Goal: Information Seeking & Learning: Learn about a topic

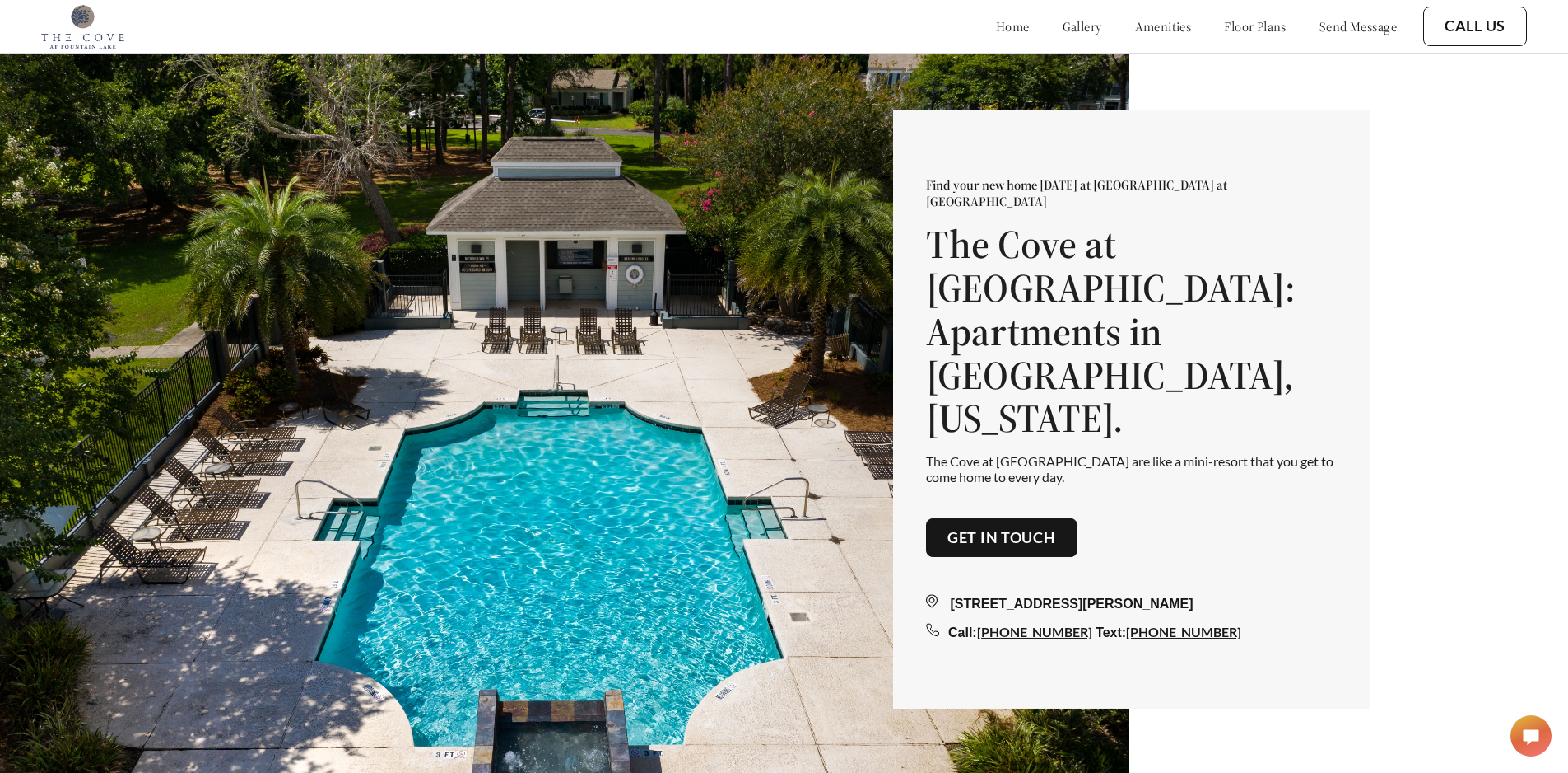
click at [1244, 27] on link "floor plans" at bounding box center [1255, 26] width 62 height 16
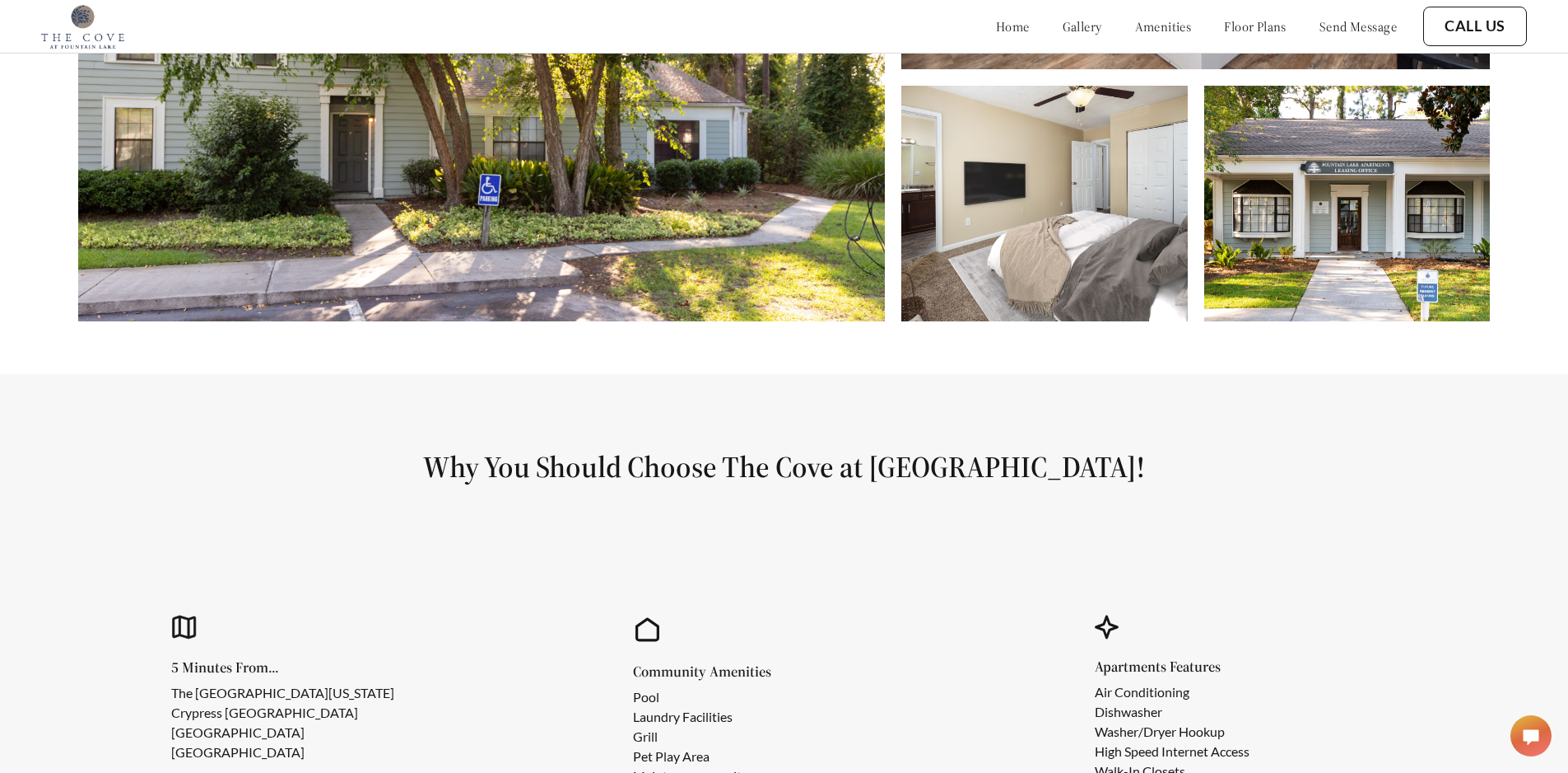
scroll to position [1141, 0]
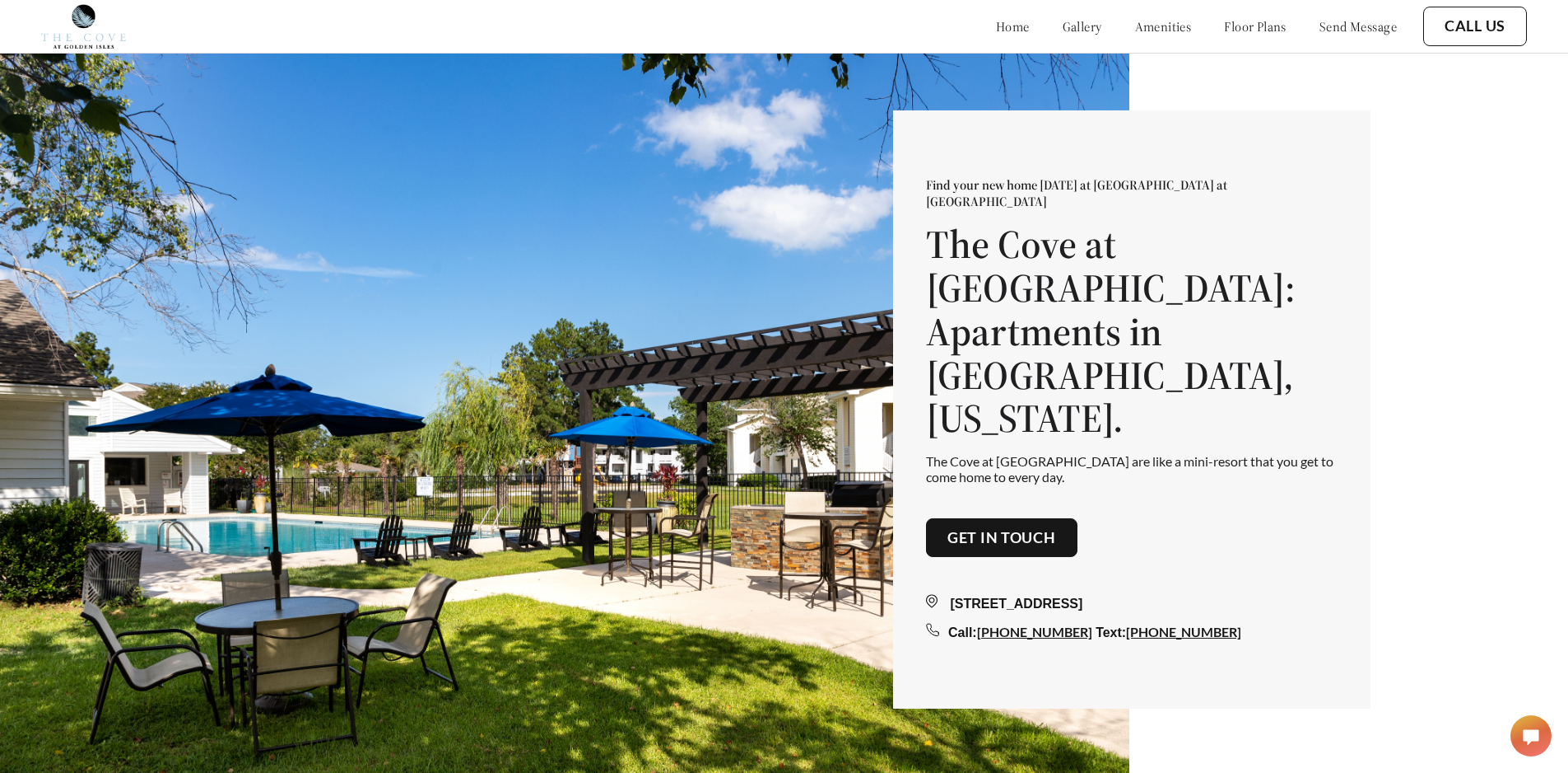
click at [1255, 26] on link "floor plans" at bounding box center [1255, 26] width 62 height 16
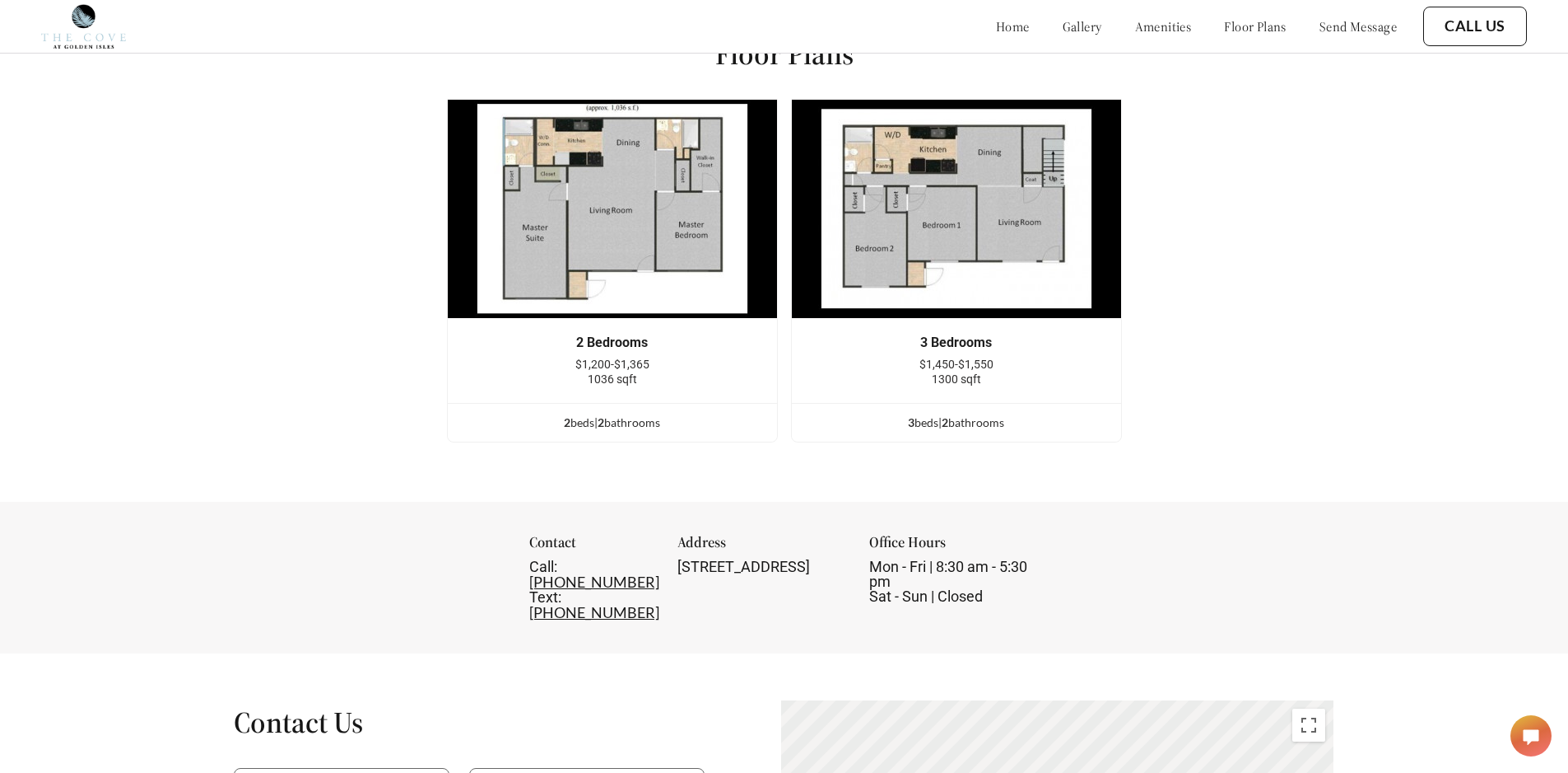
scroll to position [2170, 0]
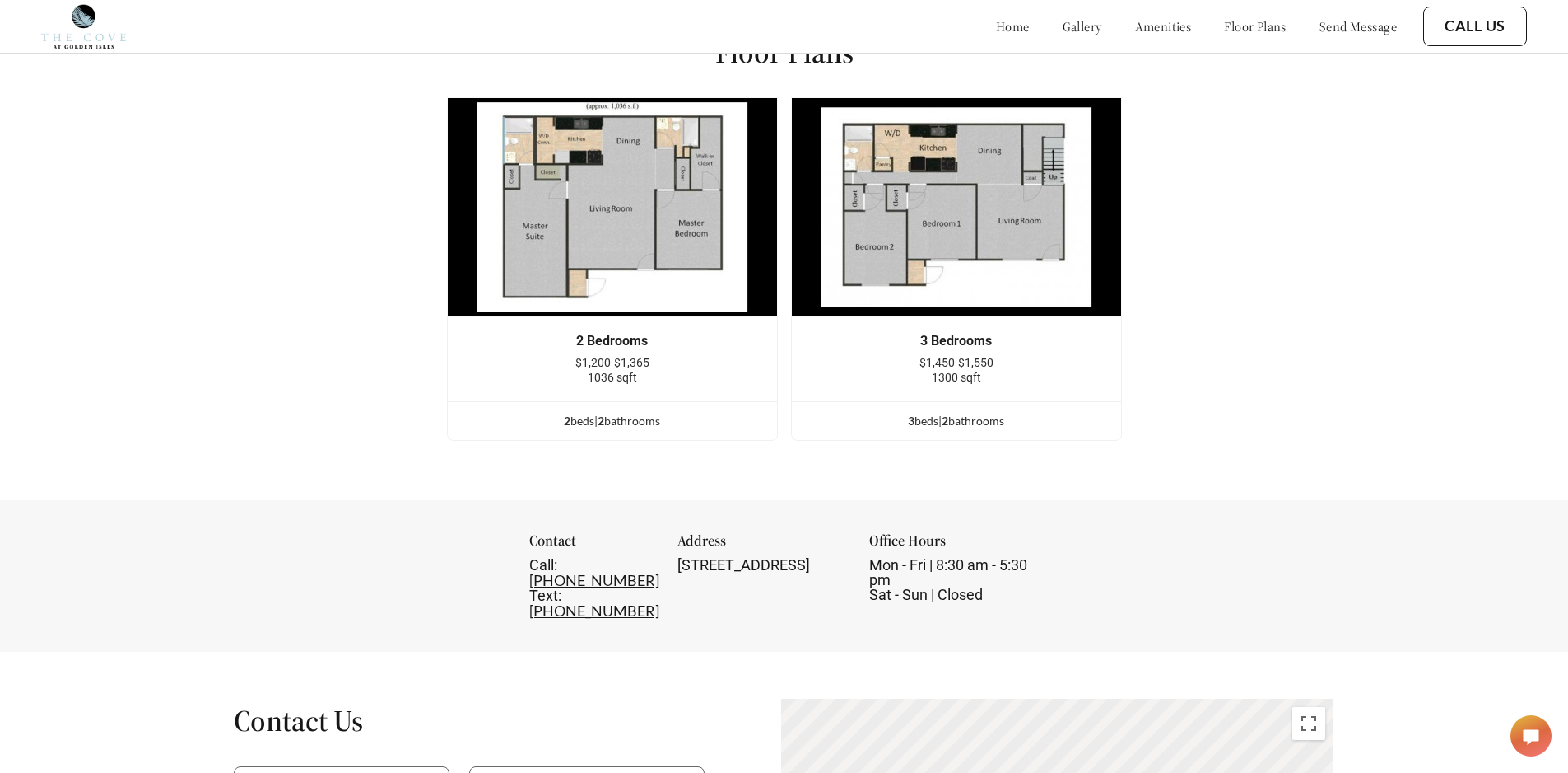
click at [1063, 26] on link "gallery" at bounding box center [1083, 26] width 39 height 16
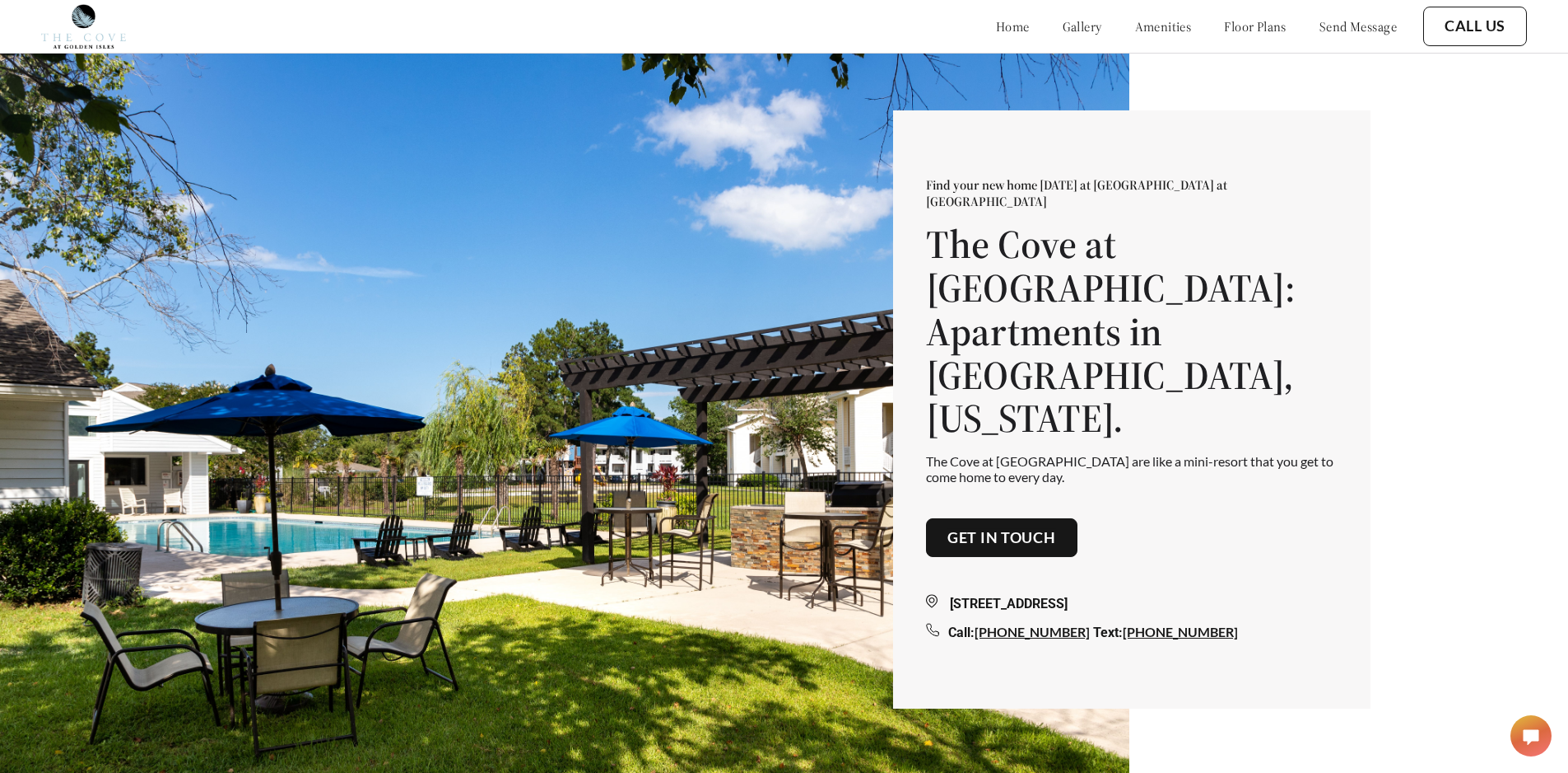
click at [997, 34] on link "home" at bounding box center [1014, 26] width 34 height 16
